Goal: Navigation & Orientation: Go to known website

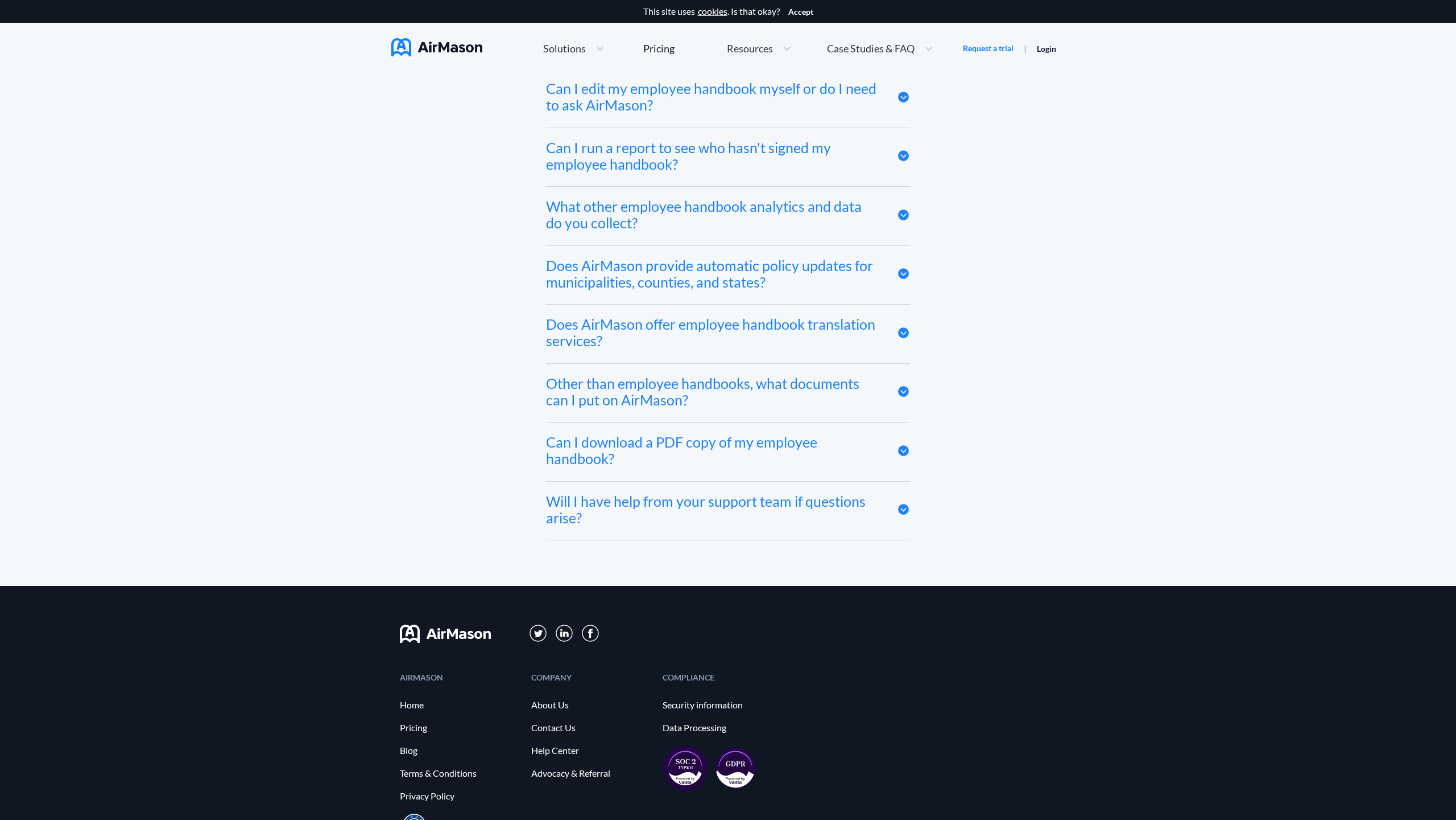
scroll to position [6254, 0]
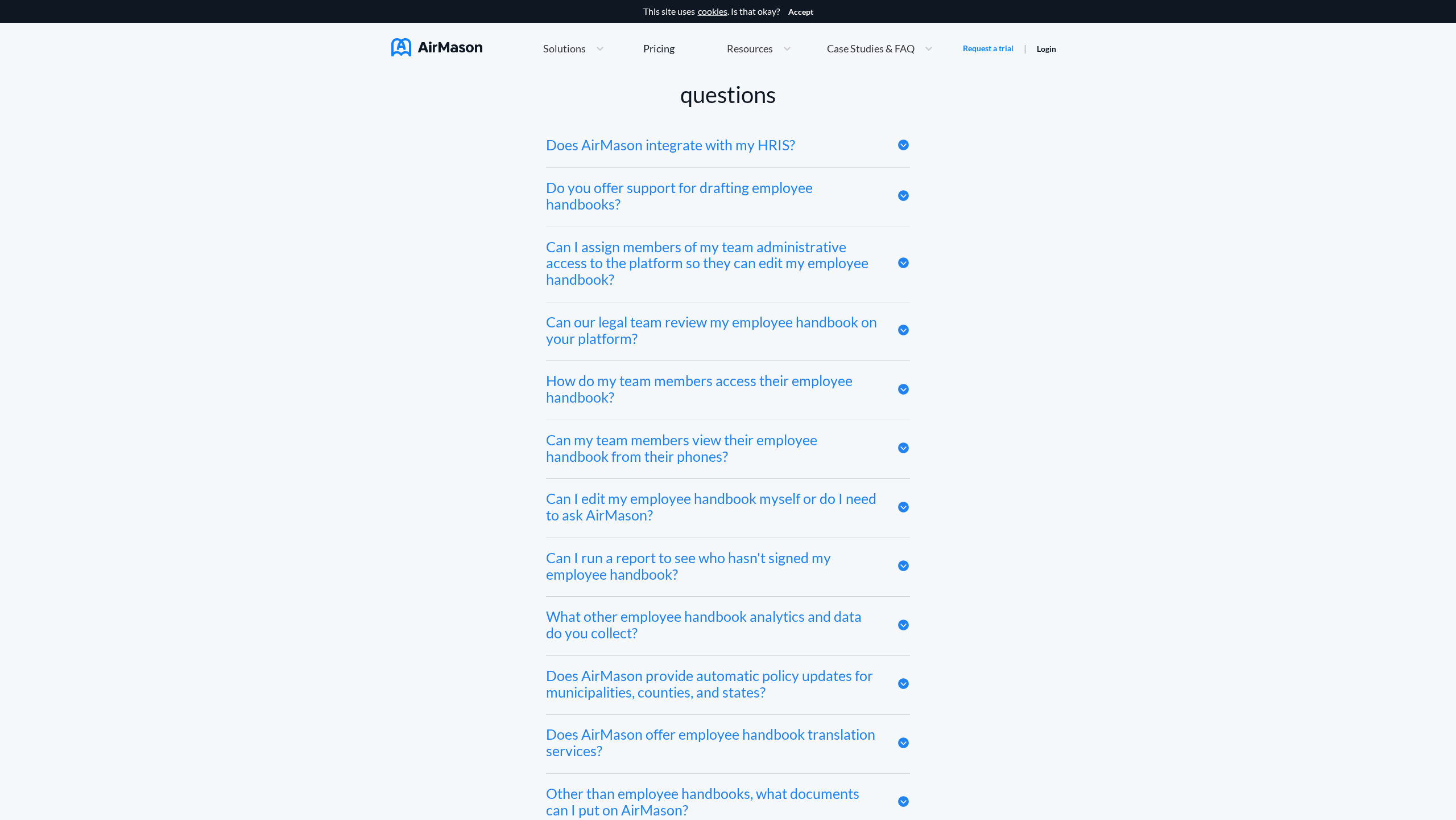
scroll to position [6147, 0]
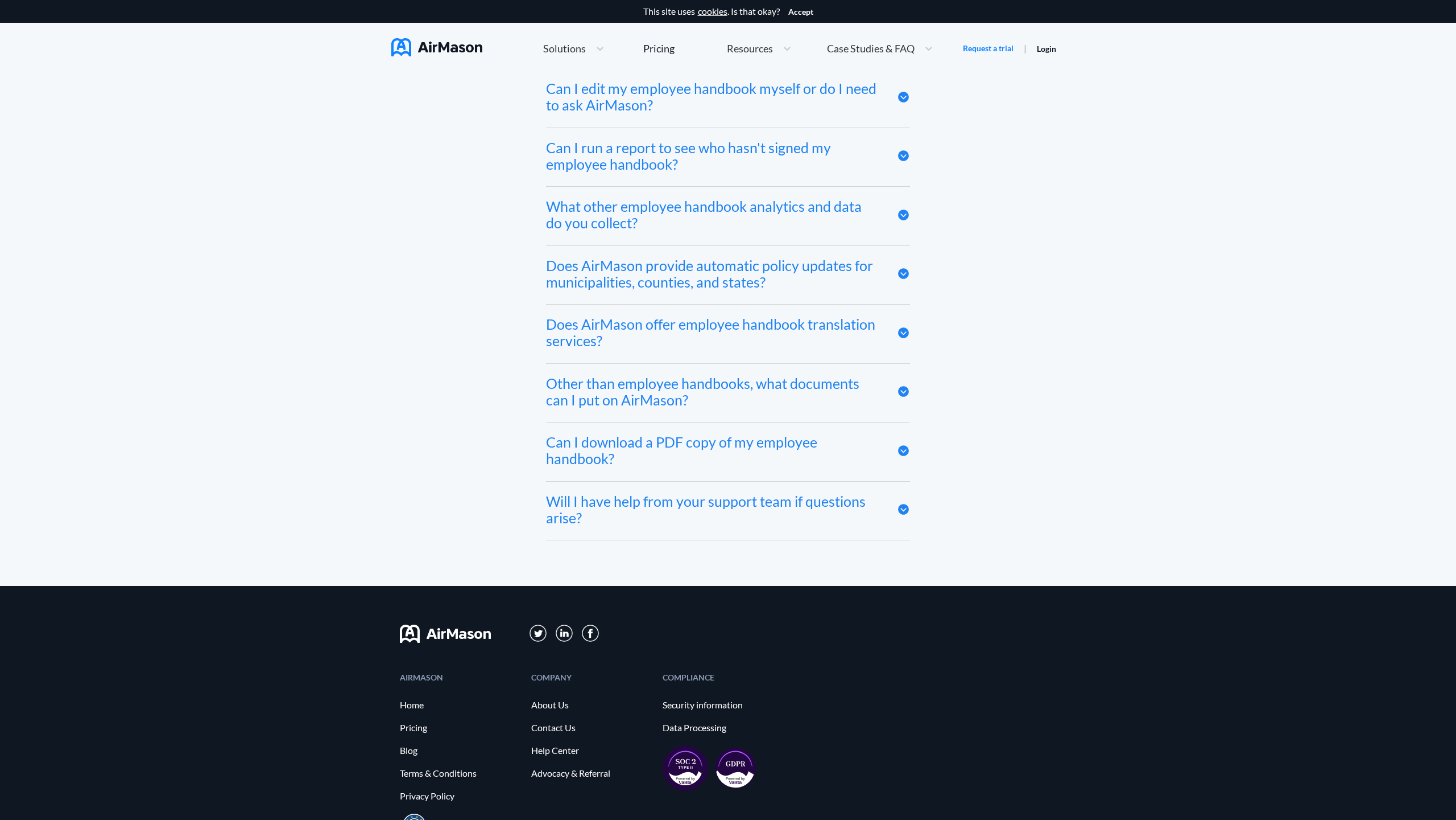
scroll to position [6254, 0]
